Goal: Task Accomplishment & Management: Manage account settings

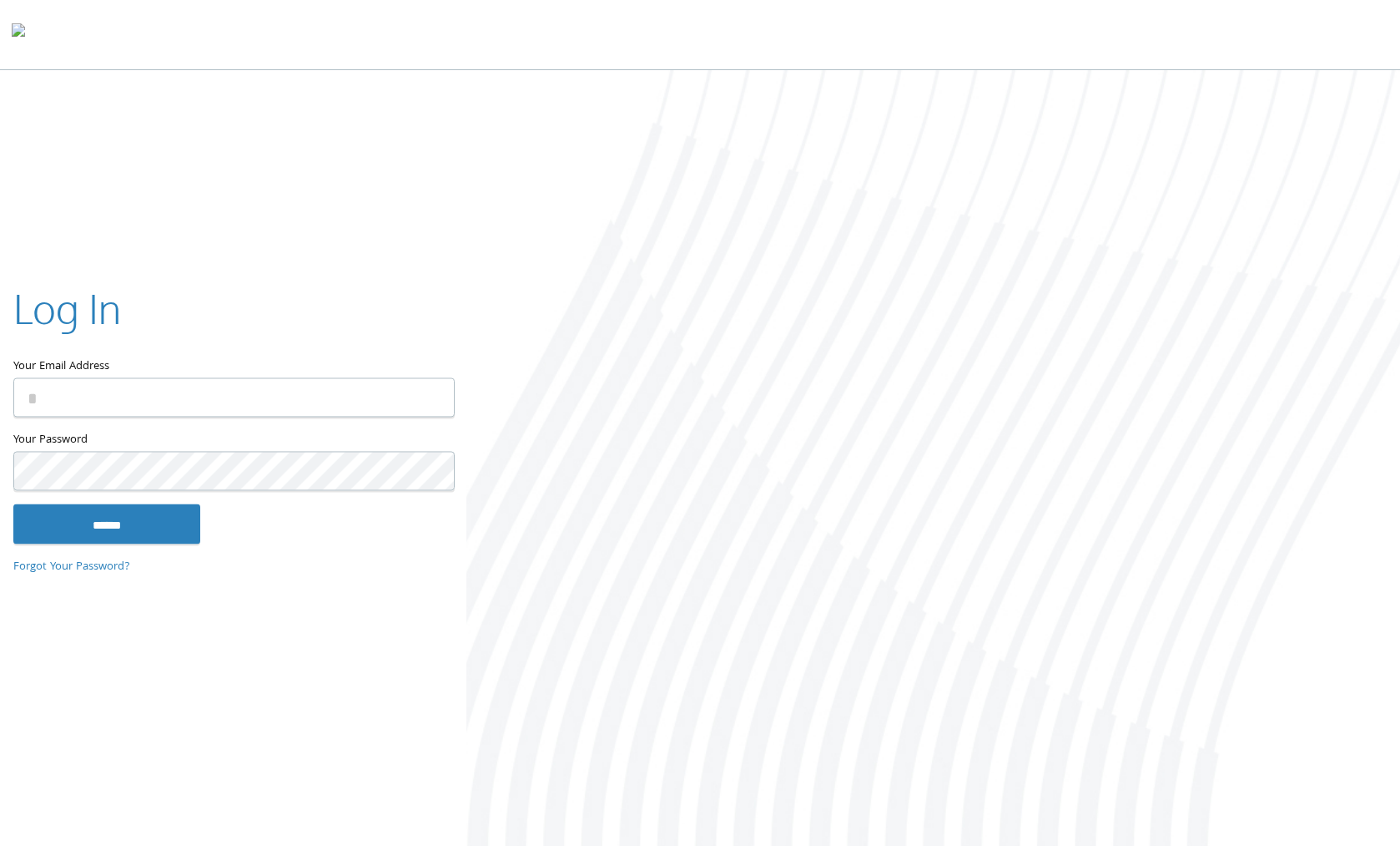
drag, startPoint x: 553, startPoint y: 272, endPoint x: 336, endPoint y: 392, distance: 248.0
click at [550, 273] on div at bounding box center [933, 460] width 933 height 779
click at [320, 422] on div "Your Email Address" at bounding box center [233, 355] width 440 height 150
click at [360, 391] on input "Your Email Address" at bounding box center [234, 397] width 442 height 39
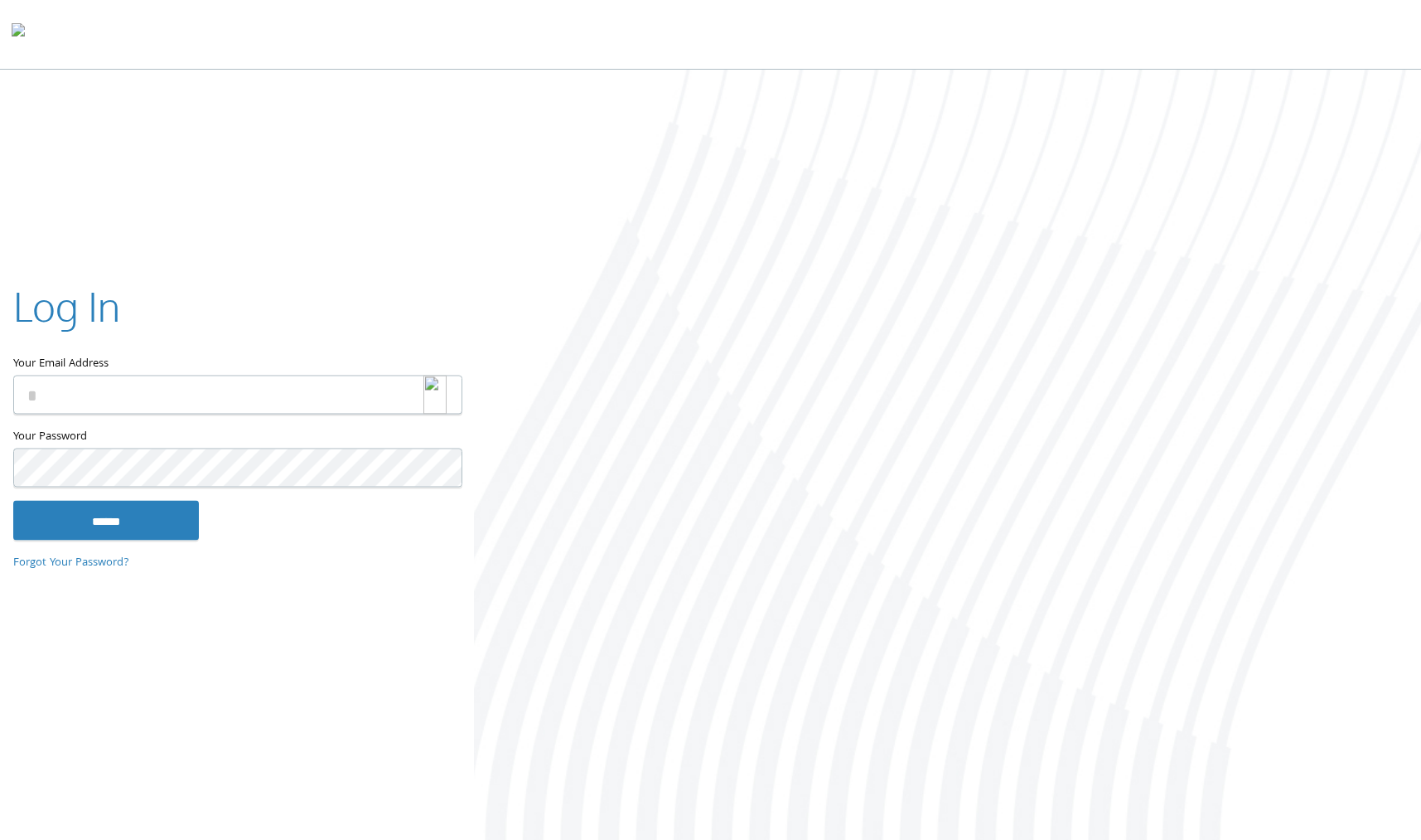
click at [426, 397] on img at bounding box center [434, 394] width 23 height 39
type input "*"
click at [439, 396] on img at bounding box center [434, 394] width 23 height 39
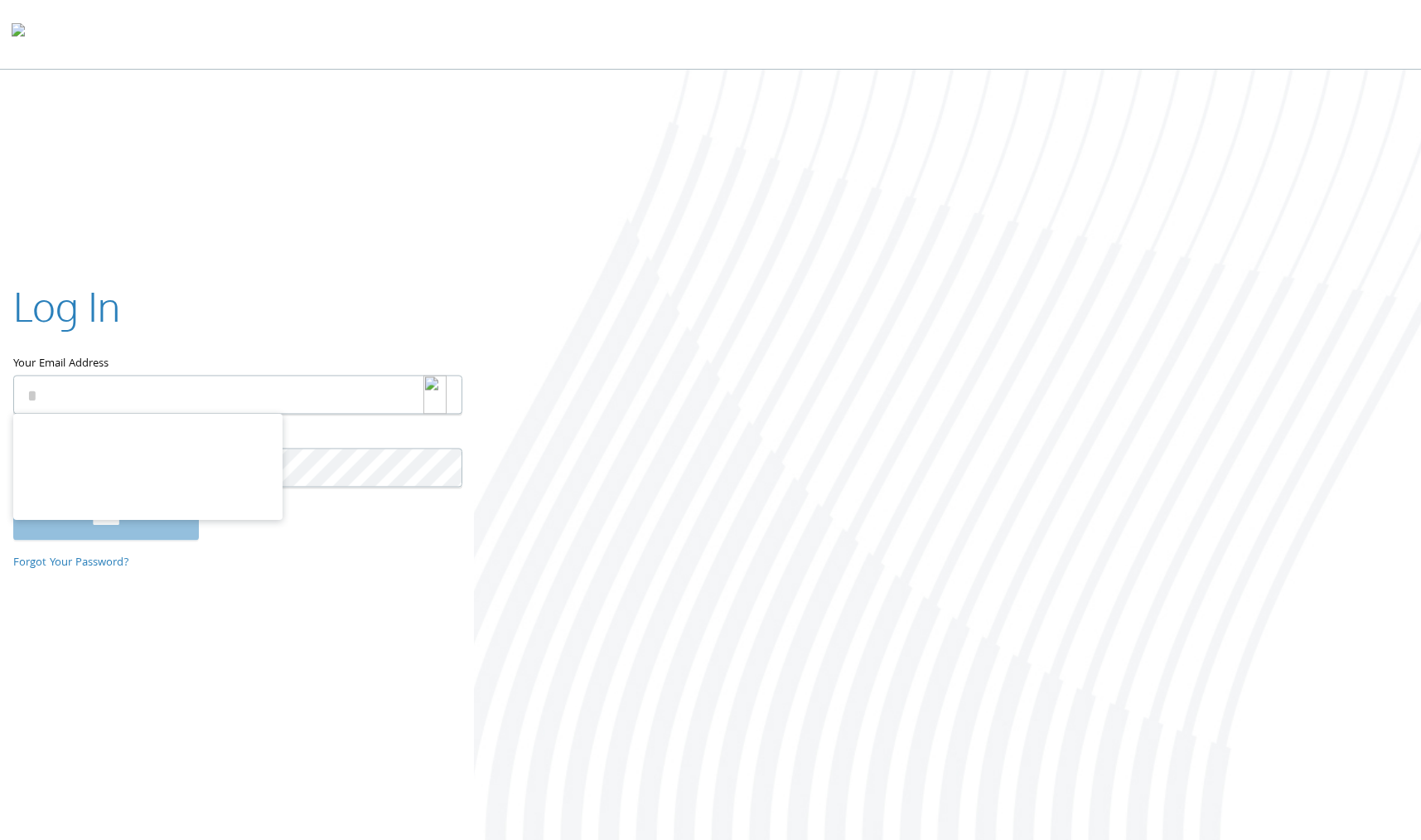
type input "**********"
